Goal: Feedback & Contribution: Leave review/rating

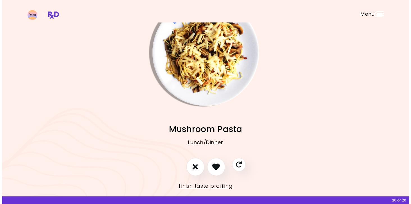
scroll to position [35, 0]
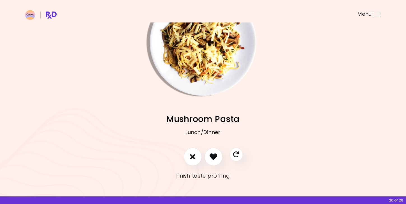
click at [201, 73] on img "Info - Mushroom Pasta" at bounding box center [203, 42] width 107 height 107
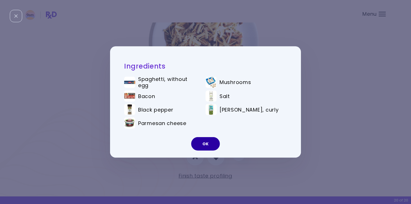
click at [205, 143] on button "OK" at bounding box center [205, 143] width 29 height 13
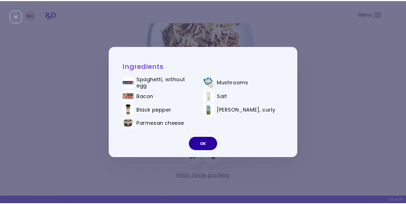
scroll to position [24, 0]
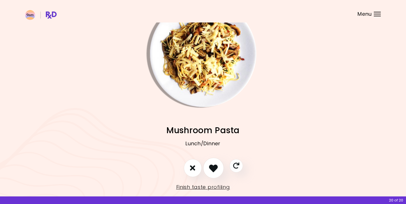
click at [213, 170] on icon "I like this recipe" at bounding box center [213, 167] width 9 height 9
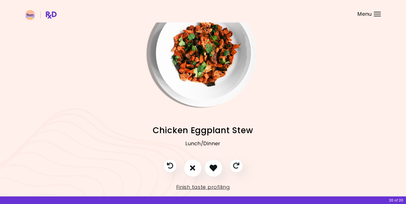
click at [211, 128] on span "Chicken Eggplant Stew" at bounding box center [203, 130] width 101 height 11
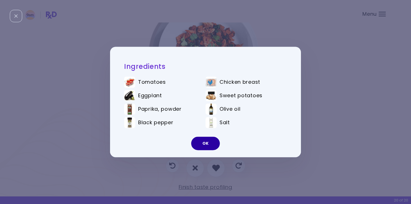
click at [203, 141] on button "OK" at bounding box center [205, 143] width 29 height 13
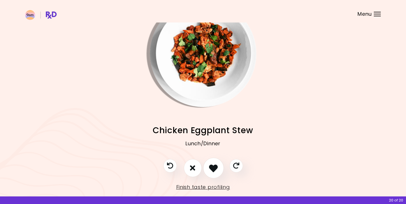
click at [214, 168] on icon "I like this recipe" at bounding box center [213, 167] width 9 height 9
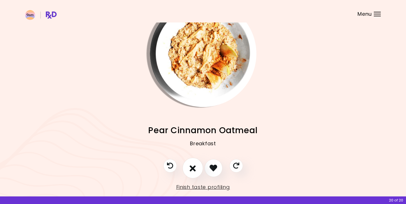
click at [195, 165] on icon "I don't like this recipe" at bounding box center [193, 167] width 6 height 9
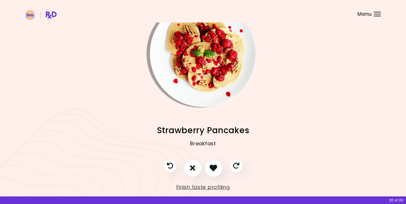
click at [213, 130] on span "Strawberry Pancakes" at bounding box center [203, 130] width 93 height 11
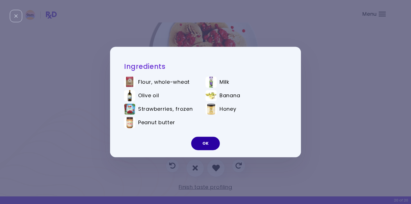
click at [202, 140] on button "OK" at bounding box center [205, 143] width 29 height 13
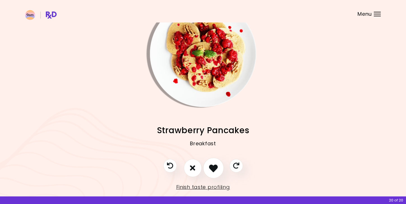
click at [214, 167] on icon "I like this recipe" at bounding box center [213, 167] width 9 height 9
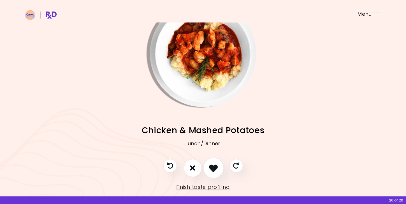
click at [214, 167] on icon "I like this recipe" at bounding box center [213, 167] width 9 height 9
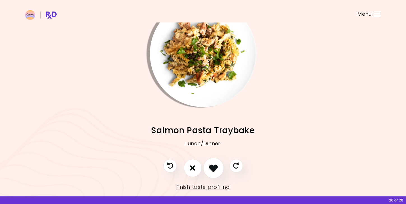
click at [214, 167] on icon "I like this recipe" at bounding box center [213, 167] width 9 height 9
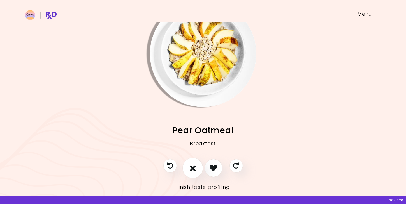
click at [196, 167] on button "I don't like this recipe" at bounding box center [193, 167] width 21 height 21
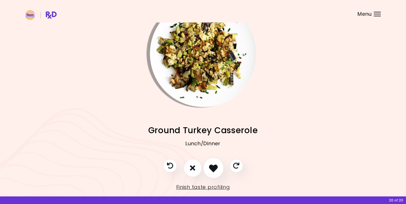
click at [214, 165] on icon "I like this recipe" at bounding box center [213, 167] width 9 height 9
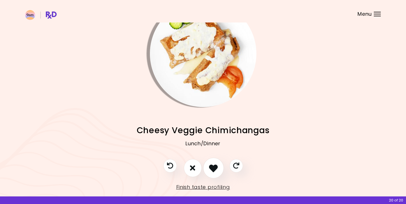
click at [213, 165] on icon "I like this recipe" at bounding box center [213, 167] width 9 height 9
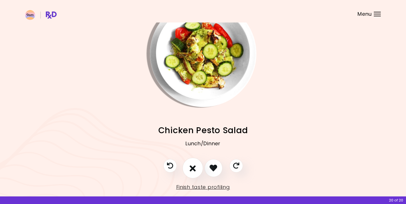
click at [194, 168] on icon "I don't like this recipe" at bounding box center [193, 167] width 6 height 9
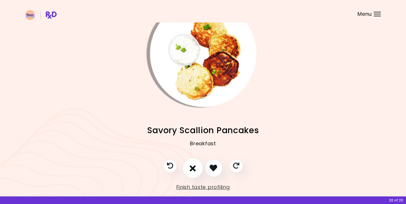
click at [194, 168] on icon "I don't like this recipe" at bounding box center [193, 167] width 6 height 9
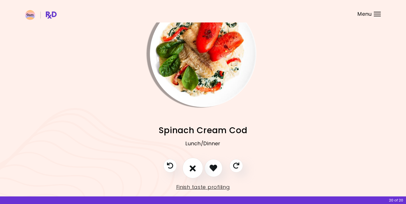
click at [194, 168] on icon "I don't like this recipe" at bounding box center [193, 167] width 6 height 9
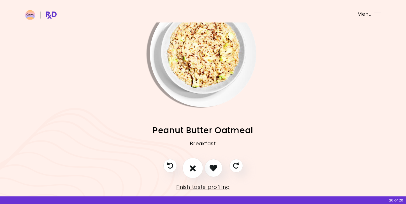
click at [194, 168] on icon "I don't like this recipe" at bounding box center [193, 167] width 6 height 9
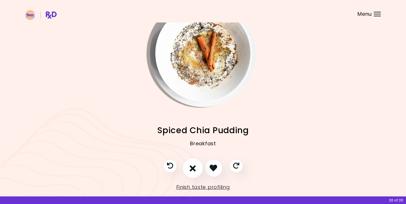
click at [194, 168] on icon "I don't like this recipe" at bounding box center [193, 167] width 6 height 9
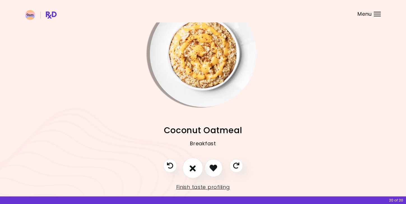
click at [194, 168] on icon "I don't like this recipe" at bounding box center [193, 167] width 6 height 9
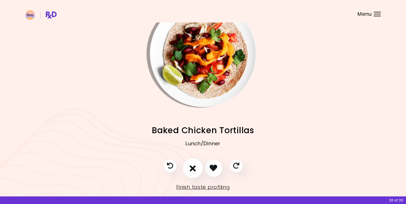
click at [194, 168] on icon "I don't like this recipe" at bounding box center [193, 167] width 6 height 9
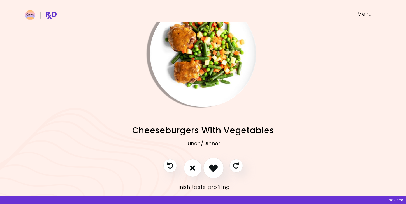
click at [215, 169] on icon "I like this recipe" at bounding box center [213, 167] width 9 height 9
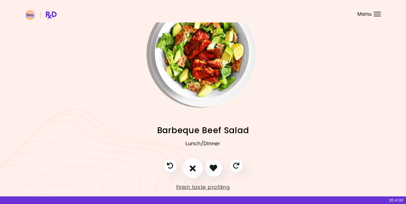
click at [193, 168] on icon "I don't like this recipe" at bounding box center [193, 167] width 6 height 9
